Goal: Transaction & Acquisition: Download file/media

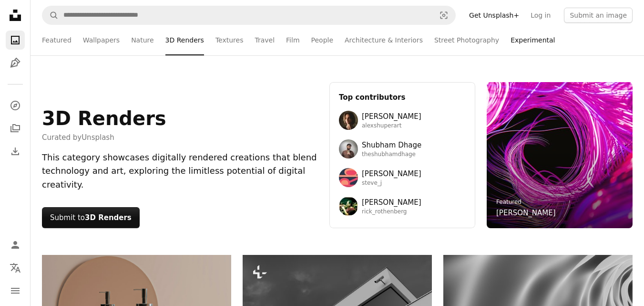
click at [511, 38] on link "Experimental" at bounding box center [533, 40] width 44 height 31
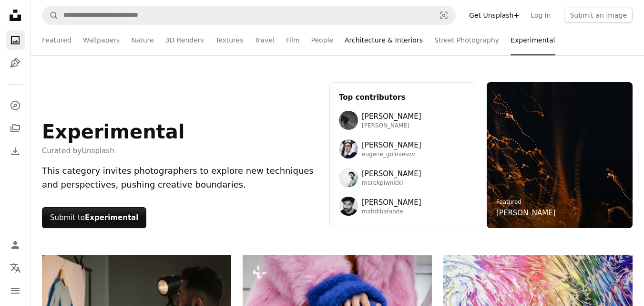
click at [381, 36] on link "Architecture & Interiors" at bounding box center [384, 40] width 78 height 31
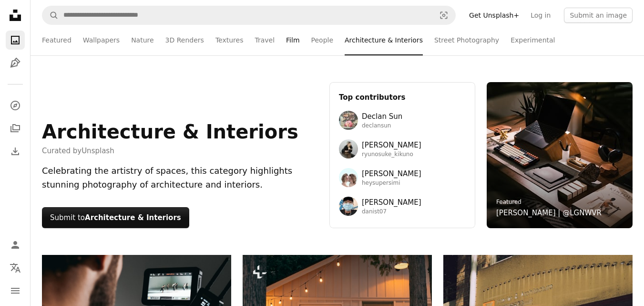
click at [286, 44] on link "Film" at bounding box center [292, 40] width 13 height 31
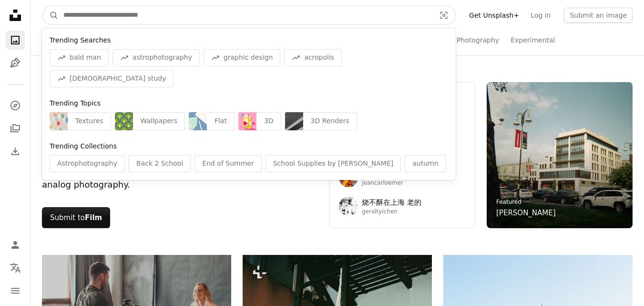
click at [75, 21] on input "Find visuals sitewide" at bounding box center [246, 15] width 374 height 18
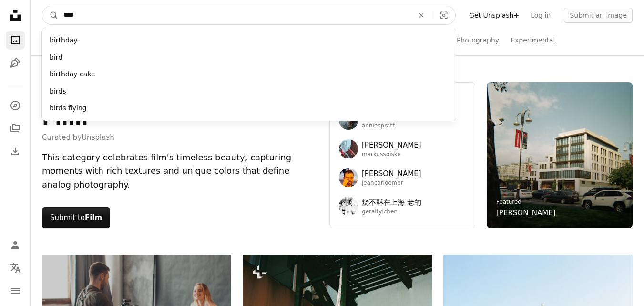
type input "*****"
click button "A magnifying glass" at bounding box center [50, 15] width 16 height 18
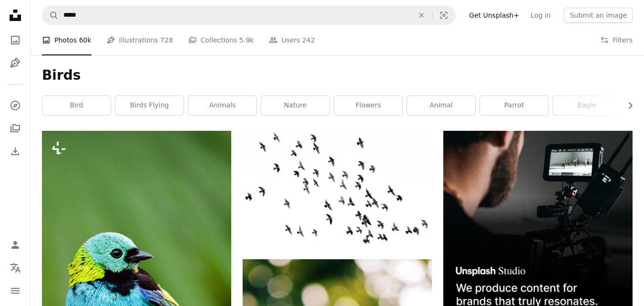
scroll to position [7, 0]
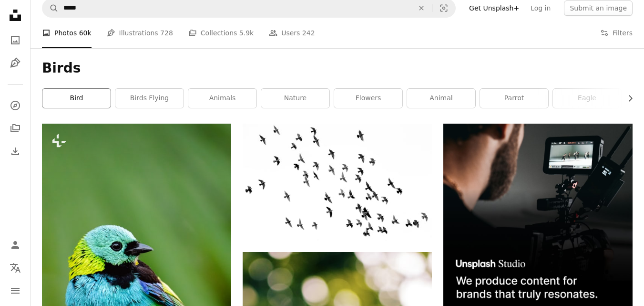
click at [95, 102] on link "bird" at bounding box center [76, 98] width 68 height 19
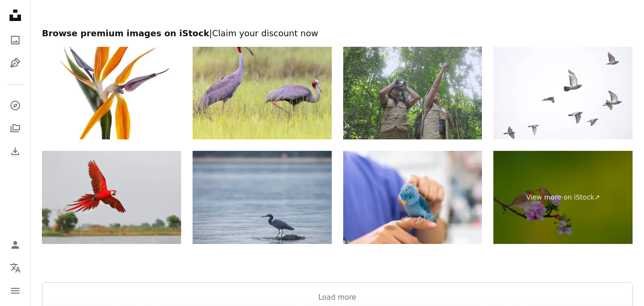
scroll to position [1675, 0]
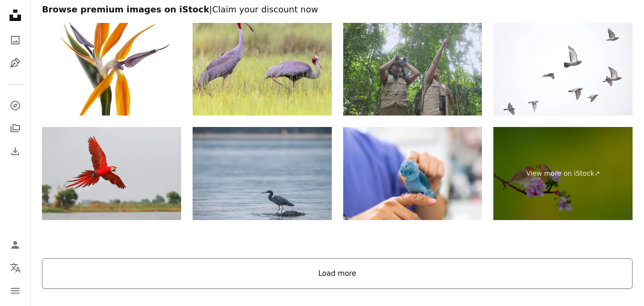
click at [443, 283] on button "Load more" at bounding box center [337, 273] width 591 height 31
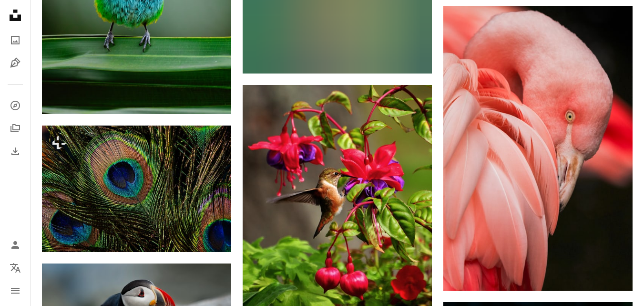
scroll to position [6365, 0]
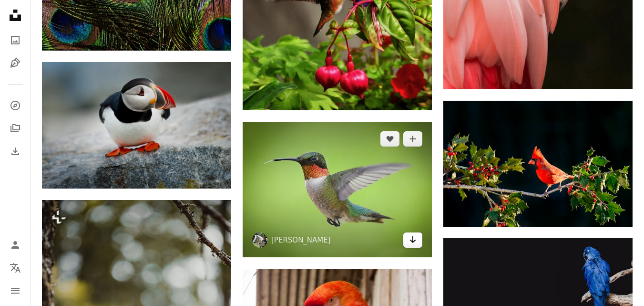
click at [409, 241] on icon "Arrow pointing down" at bounding box center [413, 239] width 8 height 11
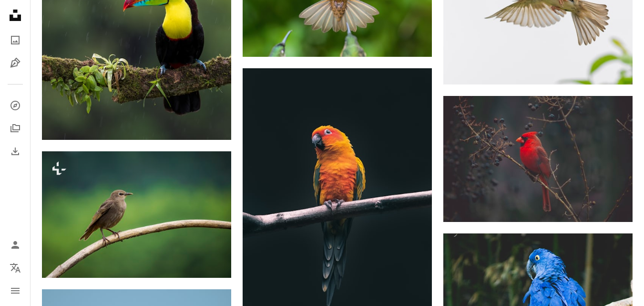
scroll to position [0, 0]
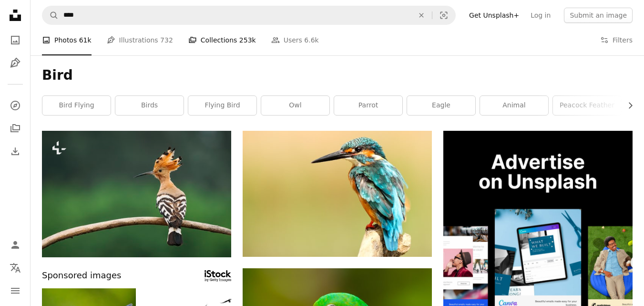
click at [220, 40] on link "A stack of folders Collections 253k" at bounding box center [222, 40] width 68 height 31
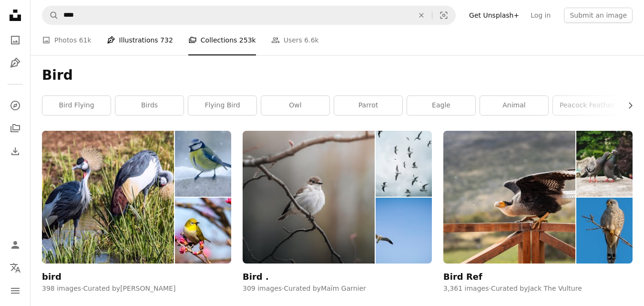
click at [144, 39] on link "Pen Tool Illustrations 732" at bounding box center [140, 40] width 66 height 31
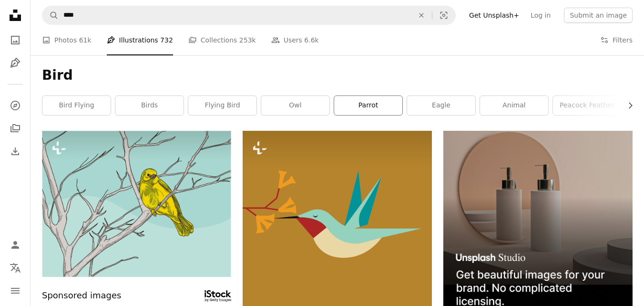
click at [358, 108] on link "parrot" at bounding box center [368, 105] width 68 height 19
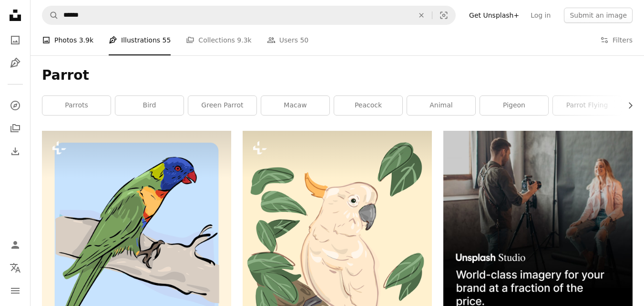
click at [69, 44] on link "A photo Photos 3.9k" at bounding box center [67, 40] width 51 height 31
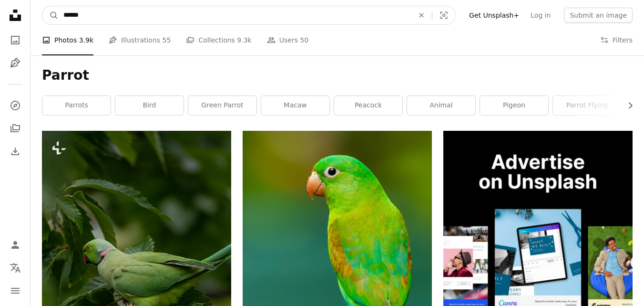
click at [110, 9] on input "******" at bounding box center [235, 15] width 352 height 18
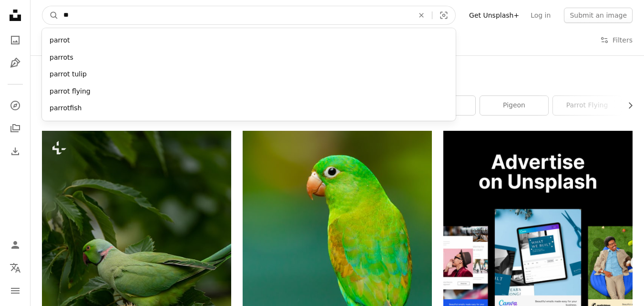
type input "*"
type input "*****"
click button "A magnifying glass" at bounding box center [50, 15] width 16 height 18
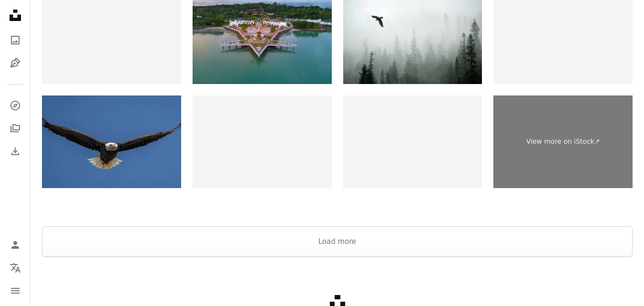
scroll to position [1605, 0]
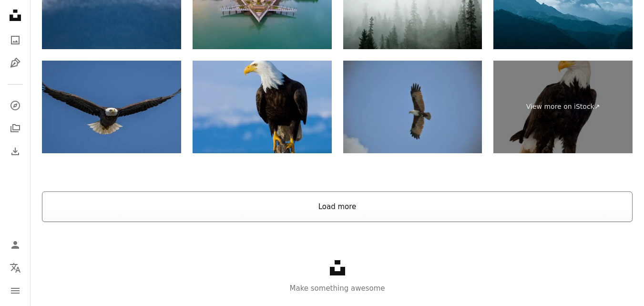
click at [423, 208] on button "Load more" at bounding box center [337, 206] width 591 height 31
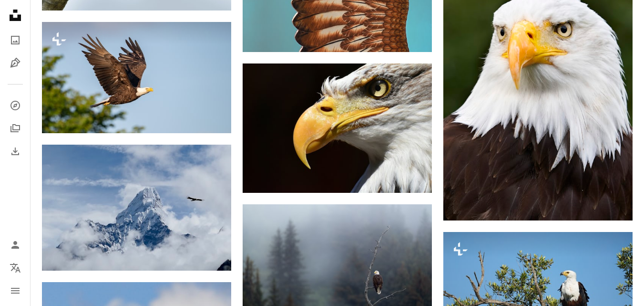
scroll to position [2304, 0]
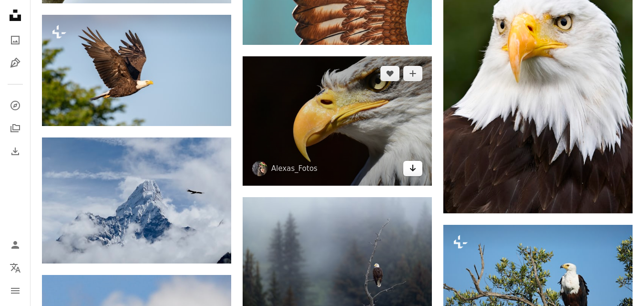
click at [410, 172] on icon "Arrow pointing down" at bounding box center [413, 167] width 8 height 11
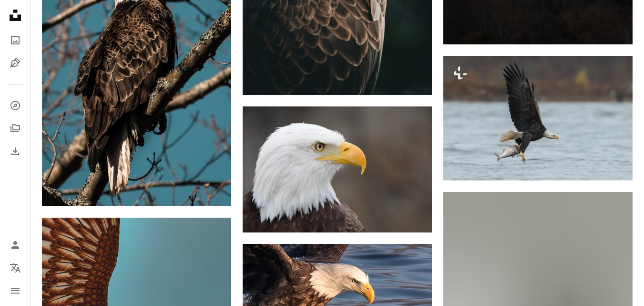
scroll to position [0, 0]
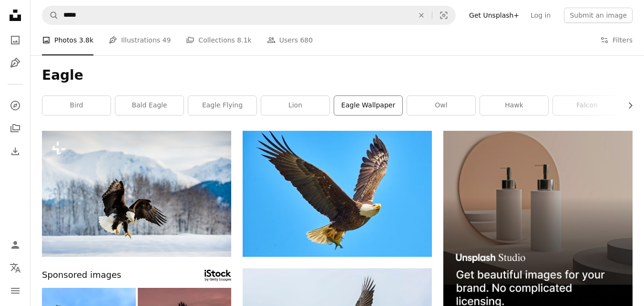
click at [387, 108] on link "eagle wallpaper" at bounding box center [368, 105] width 68 height 19
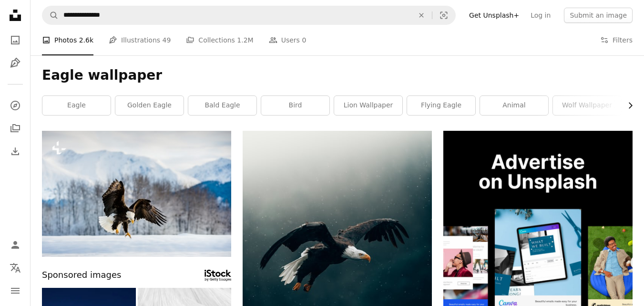
click at [629, 107] on icon "Chevron right" at bounding box center [630, 106] width 10 height 10
click at [386, 110] on link "animal" at bounding box center [371, 105] width 68 height 19
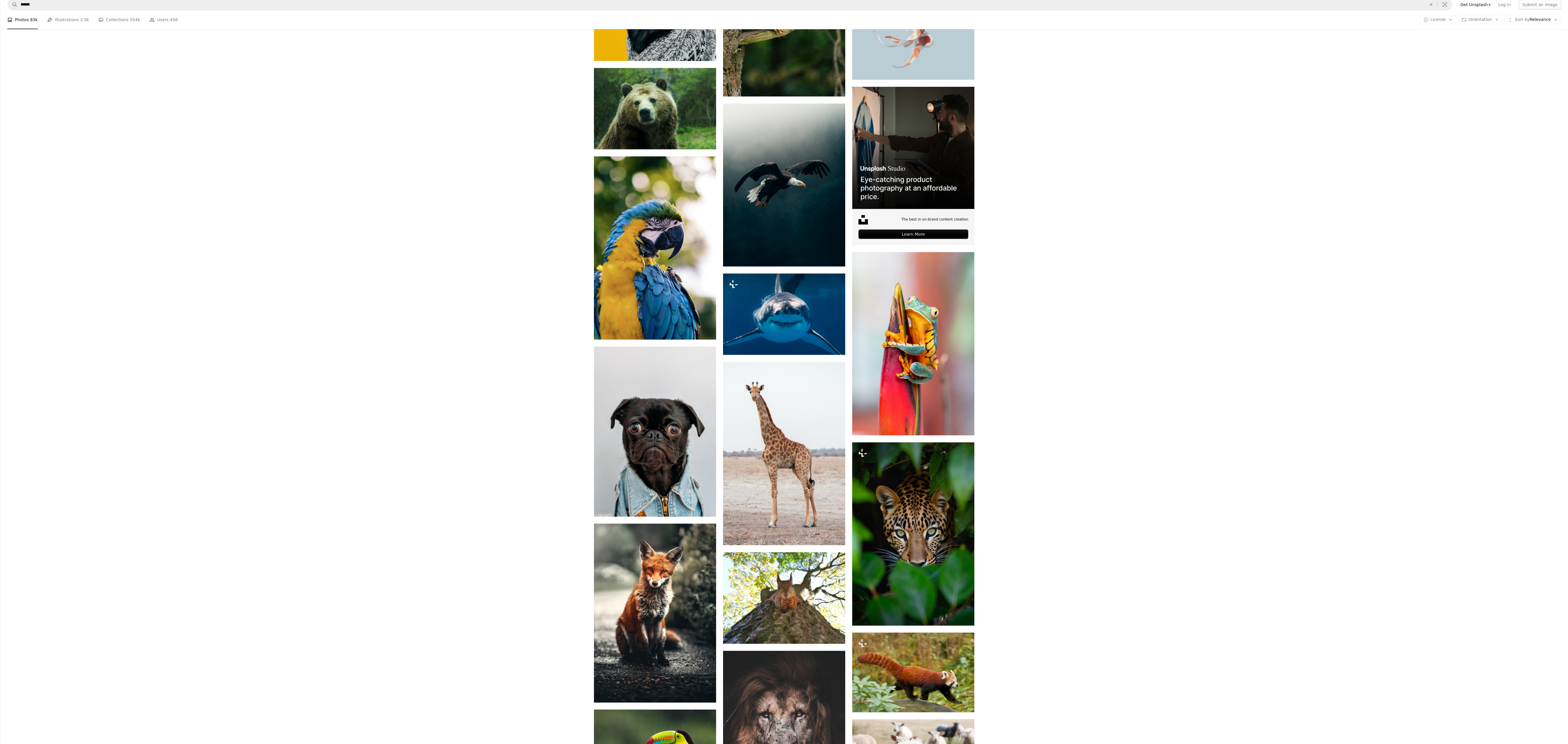
scroll to position [1981, 0]
